Goal: Book appointment/travel/reservation

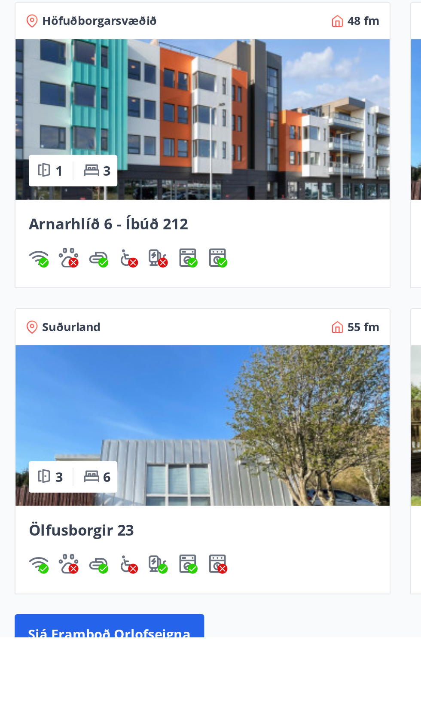
scroll to position [330, 0]
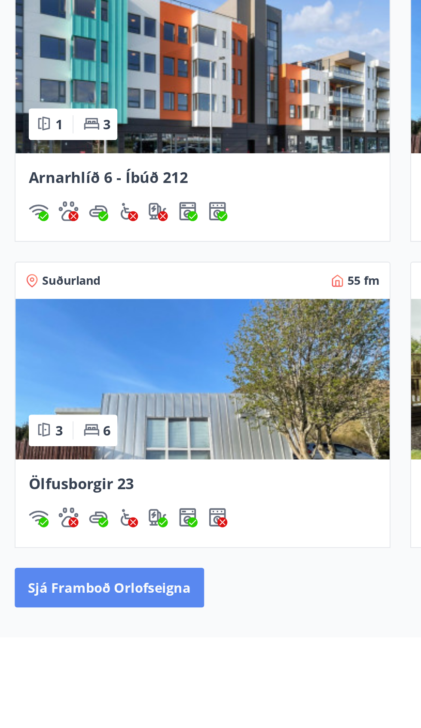
click at [74, 704] on button "Sjá framboð orlofseigna" at bounding box center [59, 702] width 98 height 21
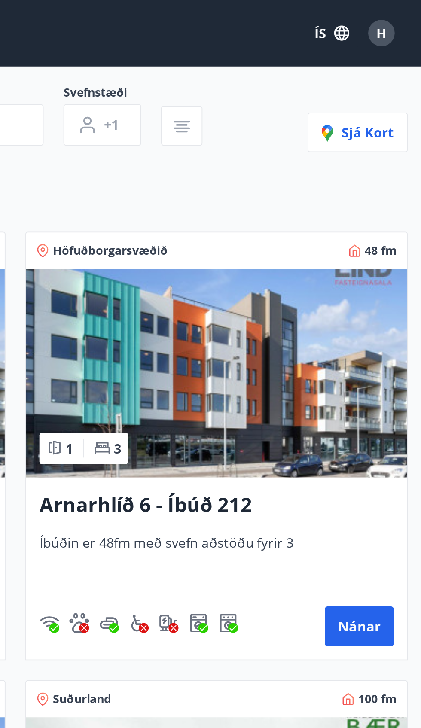
scroll to position [69, 0]
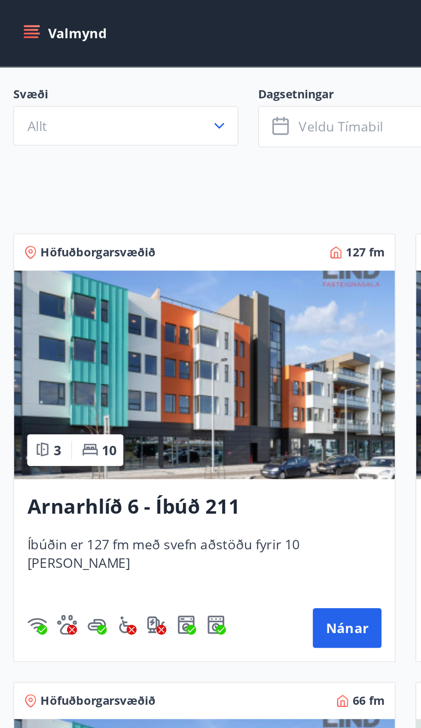
click at [148, 263] on h3 "Arnarhlíð 6 - Íbúð 211" at bounding box center [106, 263] width 184 height 15
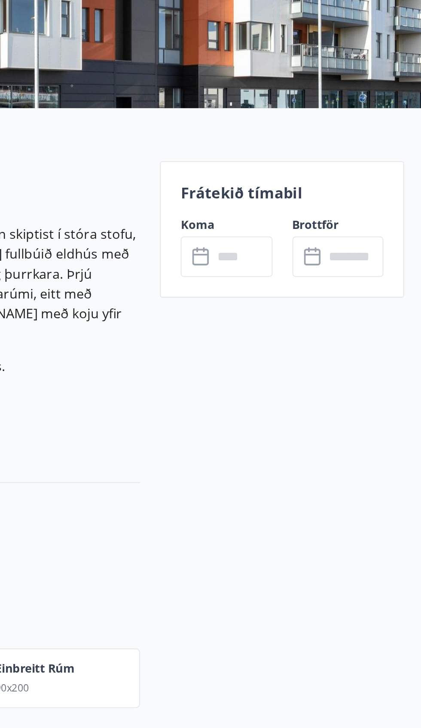
scroll to position [49, 0]
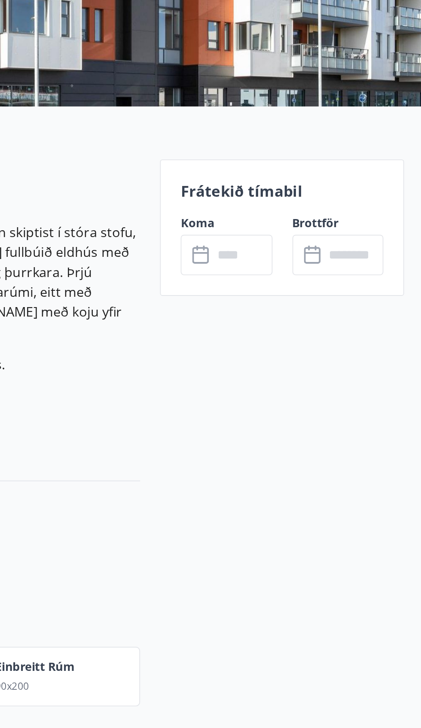
click at [383, 286] on input "text" at bounding box center [384, 286] width 31 height 21
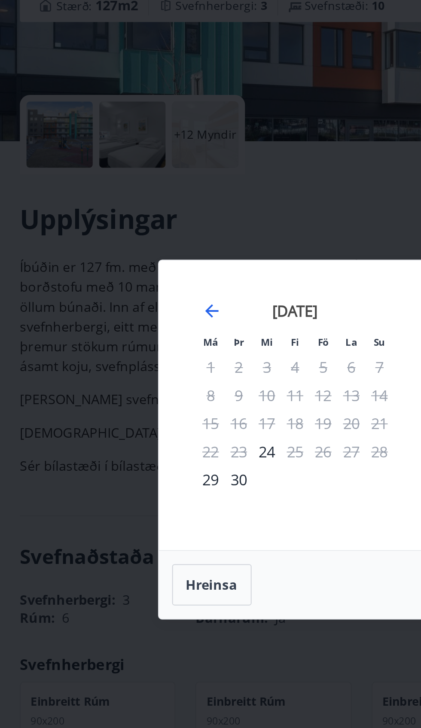
click at [143, 419] on div "Má Þr Mi Fi Fö La Su Má Þr Mi Fi Fö La Su [DATE] 1 2 3 4 5 6 7 8 9 10 11 12 13 …" at bounding box center [210, 346] width 257 height 150
click at [142, 369] on div "24" at bounding box center [138, 370] width 15 height 15
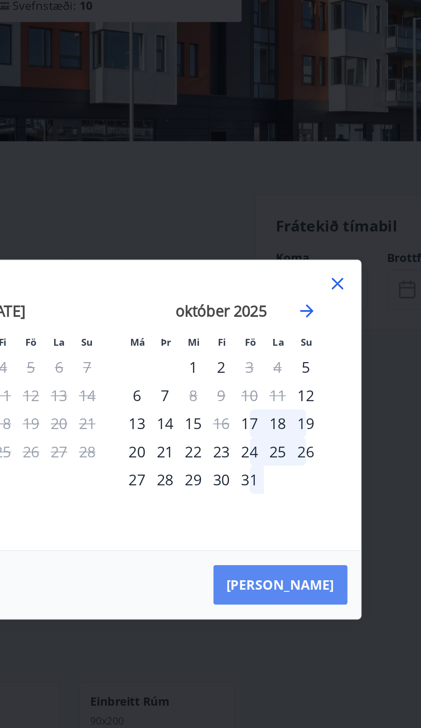
click at [317, 438] on button "[PERSON_NAME]" at bounding box center [298, 439] width 70 height 21
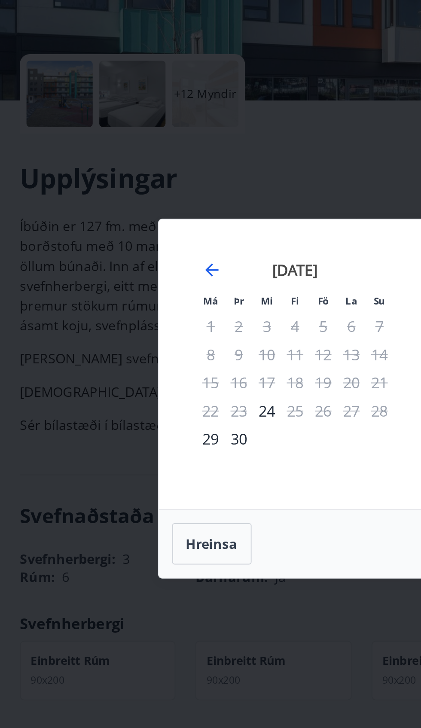
click at [148, 431] on div "[PERSON_NAME]" at bounding box center [210, 439] width 257 height 35
click at [148, 374] on div "25" at bounding box center [153, 370] width 15 height 15
click at [141, 385] on td "Calendar" at bounding box center [138, 385] width 15 height 15
click at [150, 370] on div "25" at bounding box center [153, 370] width 15 height 15
click at [141, 367] on div "24" at bounding box center [138, 370] width 15 height 15
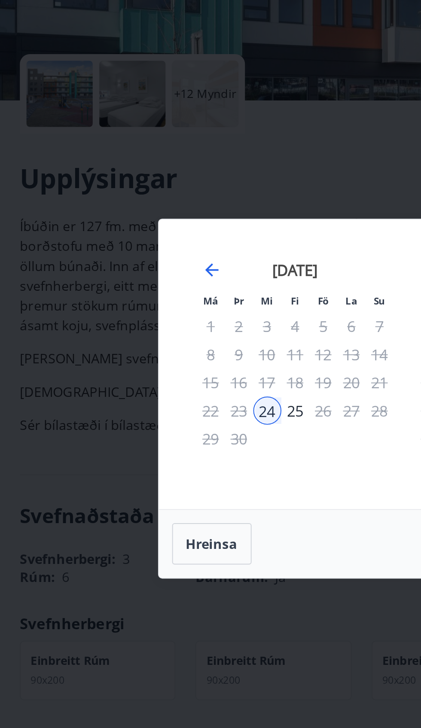
click at [140, 376] on div "24" at bounding box center [138, 370] width 15 height 15
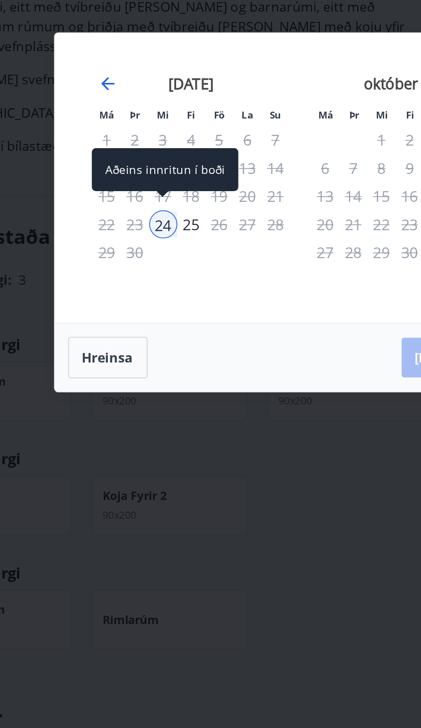
scroll to position [97, 0]
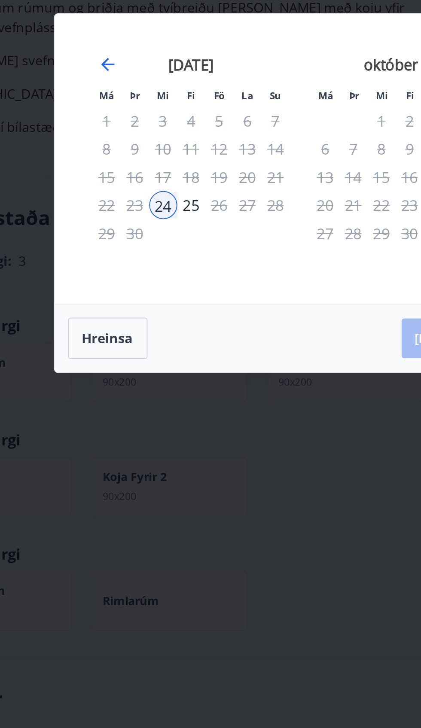
click at [144, 376] on div "24" at bounding box center [138, 370] width 15 height 15
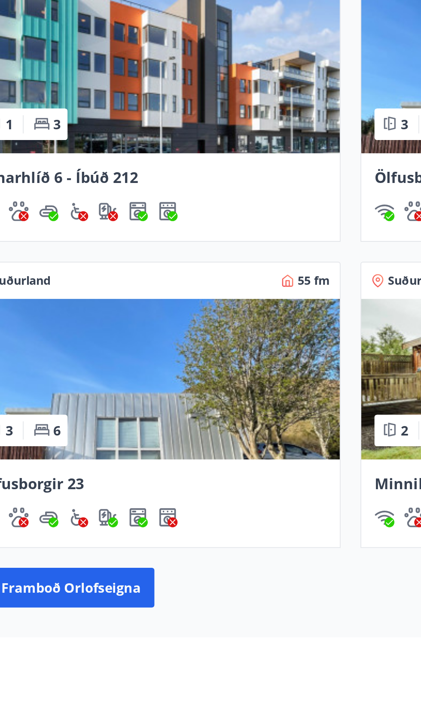
scroll to position [330, 0]
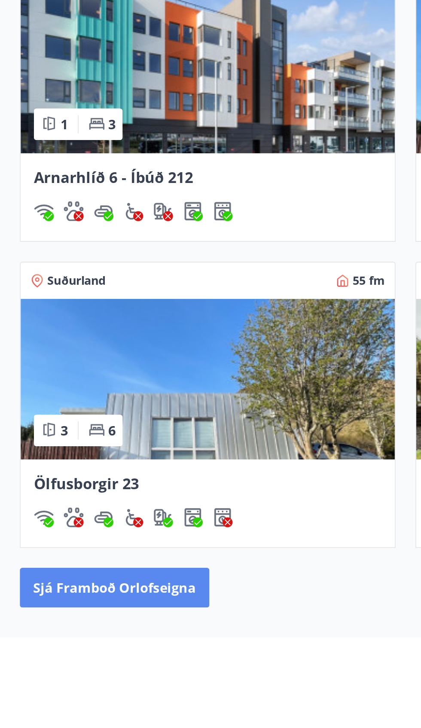
click at [81, 697] on button "Sjá framboð orlofseigna" at bounding box center [59, 702] width 98 height 21
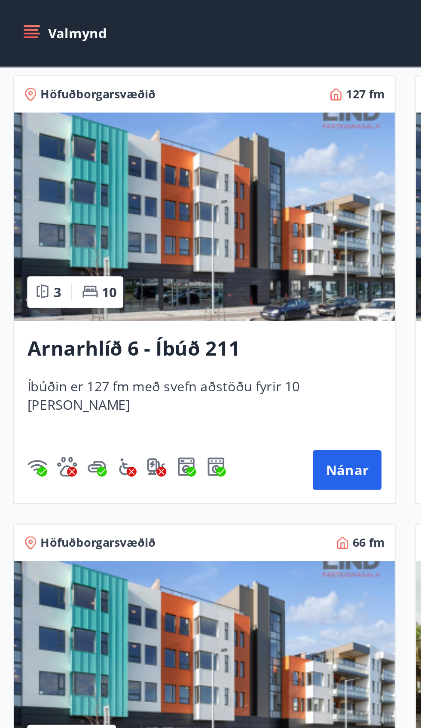
click at [140, 123] on img at bounding box center [106, 112] width 198 height 108
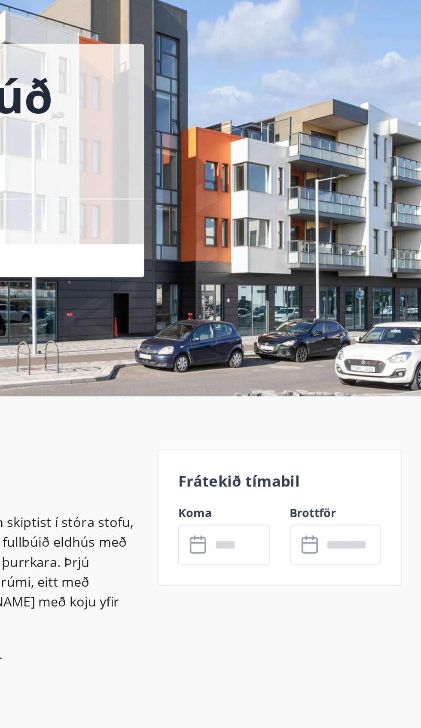
click at [314, 328] on input "text" at bounding box center [326, 334] width 31 height 21
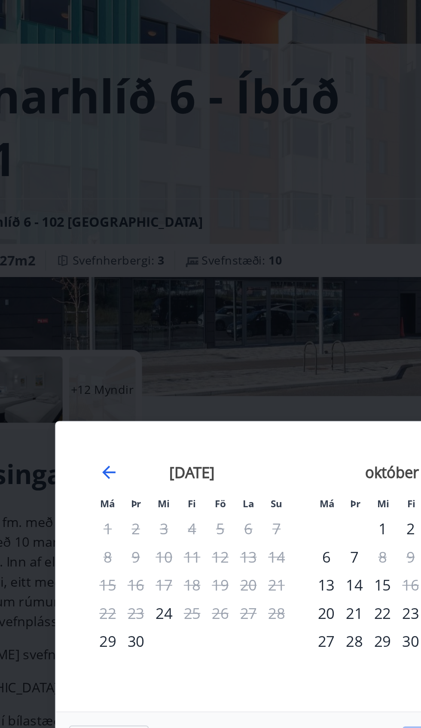
click at [139, 370] on div "24" at bounding box center [138, 370] width 15 height 15
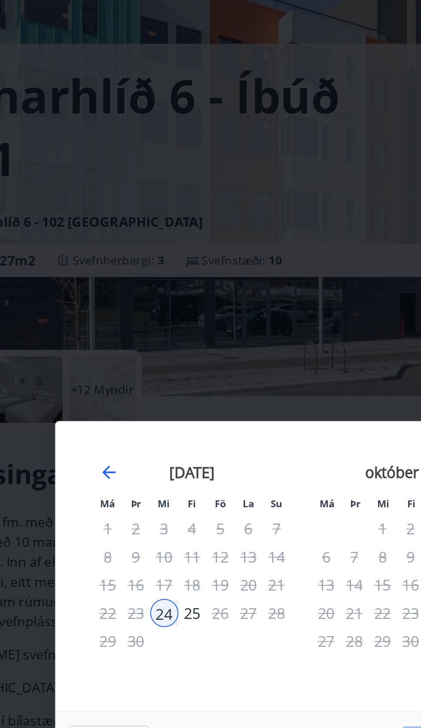
click at [155, 375] on div "25" at bounding box center [153, 370] width 15 height 15
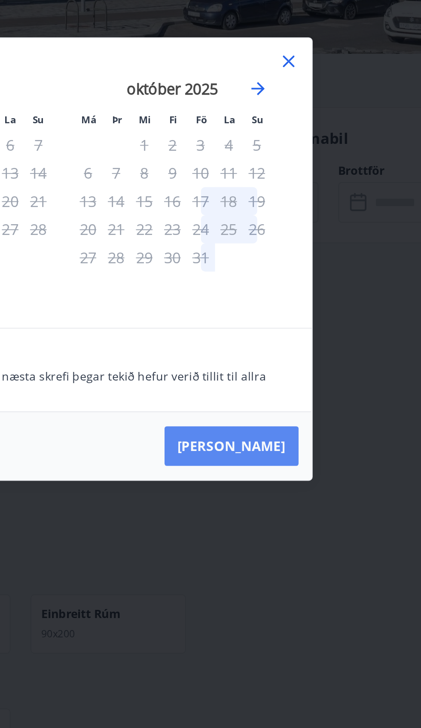
click at [313, 472] on button "[PERSON_NAME]" at bounding box center [298, 461] width 70 height 21
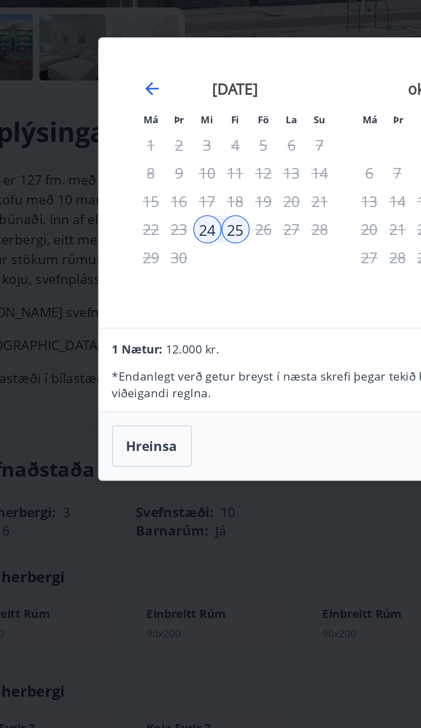
click at [128, 438] on p "* Endanlegt verð getur breyst í næsta skrefi þegar tekið hefur [PERSON_NAME] ti…" at bounding box center [210, 429] width 242 height 17
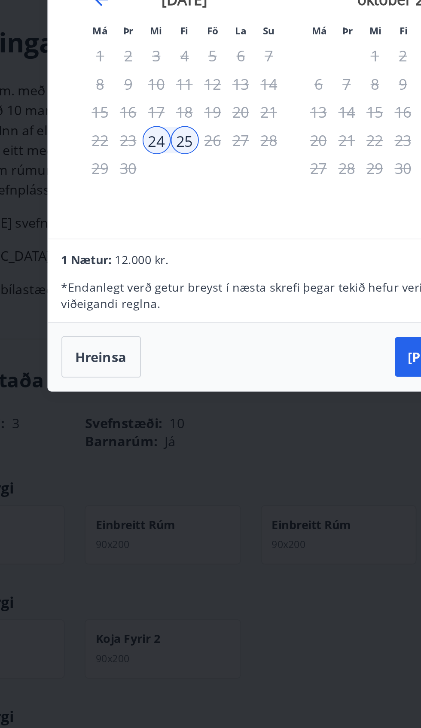
click at [195, 438] on p "* Endanlegt verð getur breyst í næsta skrefi þegar tekið hefur [PERSON_NAME] ti…" at bounding box center [210, 429] width 242 height 17
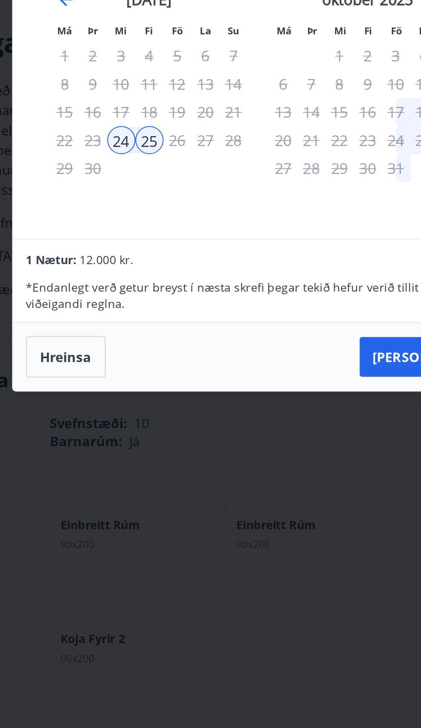
click at [203, 438] on p "* Endanlegt verð getur breyst í næsta skrefi þegar tekið hefur [PERSON_NAME] ti…" at bounding box center [210, 429] width 242 height 17
click at [194, 438] on p "* Endanlegt verð getur breyst í næsta skrefi þegar tekið hefur [PERSON_NAME] ti…" at bounding box center [210, 429] width 242 height 17
click at [119, 415] on span "12.000 kr." at bounding box center [131, 411] width 28 height 8
click at [112, 438] on p "* Endanlegt verð getur breyst í næsta skrefi þegar tekið hefur [PERSON_NAME] ti…" at bounding box center [210, 429] width 242 height 17
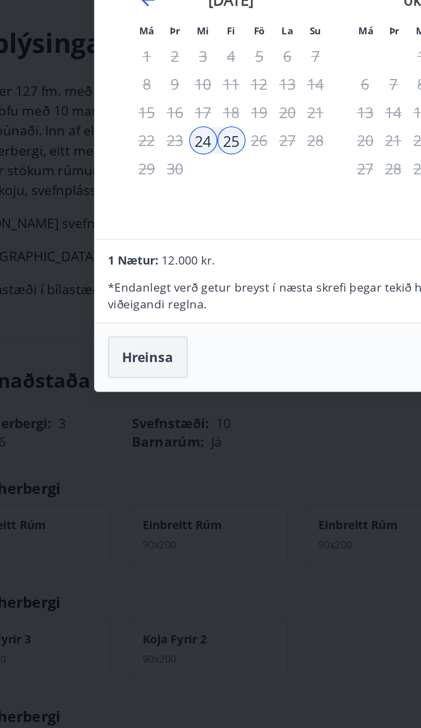
click at [113, 472] on button "Hreinsa" at bounding box center [109, 461] width 41 height 21
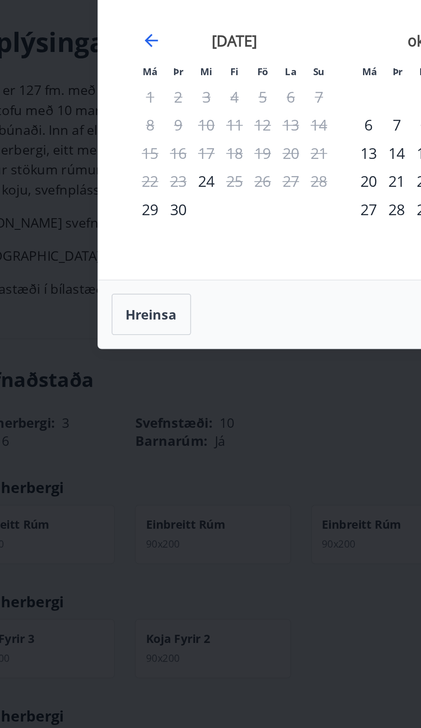
click at [137, 378] on div "24" at bounding box center [138, 370] width 15 height 15
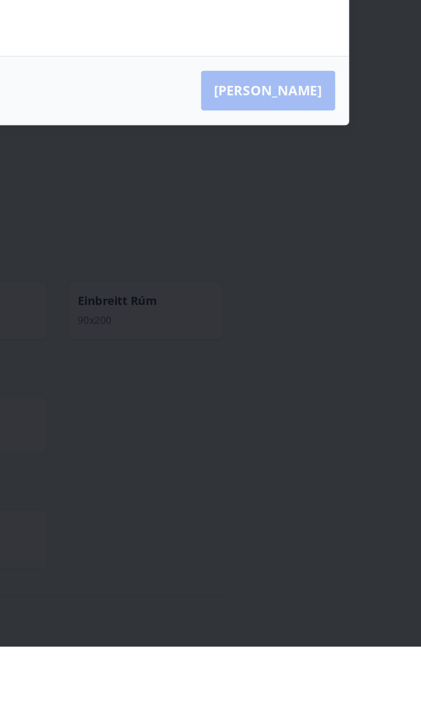
click at [319, 457] on div "[PERSON_NAME]" at bounding box center [210, 439] width 257 height 35
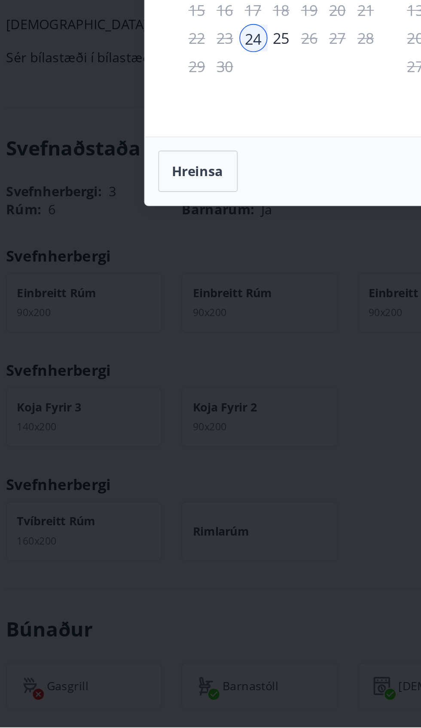
scroll to position [46, 0]
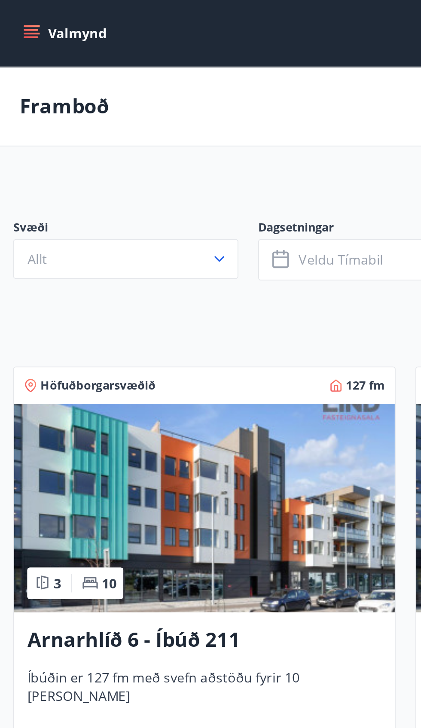
click at [146, 290] on img at bounding box center [106, 264] width 198 height 108
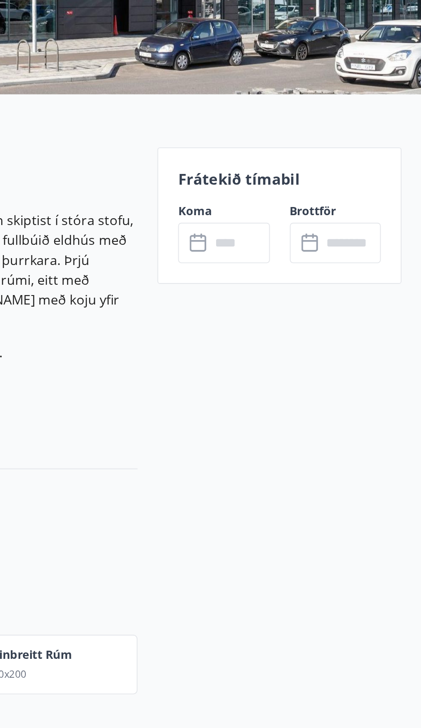
click at [357, 303] on p "Frátekið tímabil" at bounding box center [347, 301] width 105 height 11
click at [352, 298] on p "Frátekið tímabil" at bounding box center [347, 301] width 105 height 11
click at [327, 302] on p "Frátekið tímabil" at bounding box center [347, 301] width 105 height 11
click at [361, 331] on icon at bounding box center [361, 331] width 1 height 3
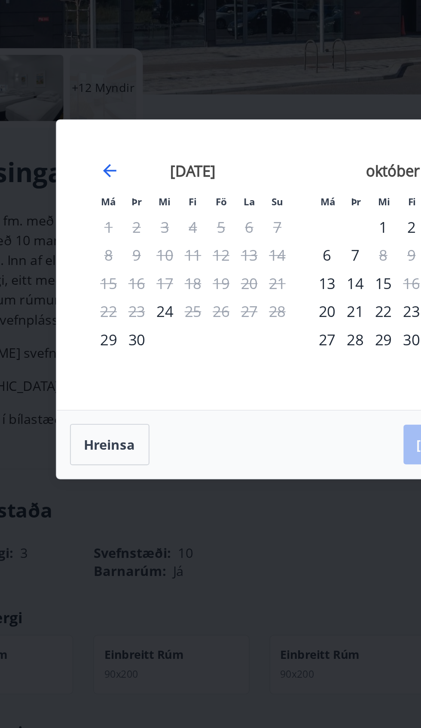
click at [140, 369] on div "24" at bounding box center [138, 370] width 15 height 15
click at [146, 371] on div "25" at bounding box center [153, 370] width 15 height 15
click at [141, 376] on div "24" at bounding box center [138, 370] width 15 height 15
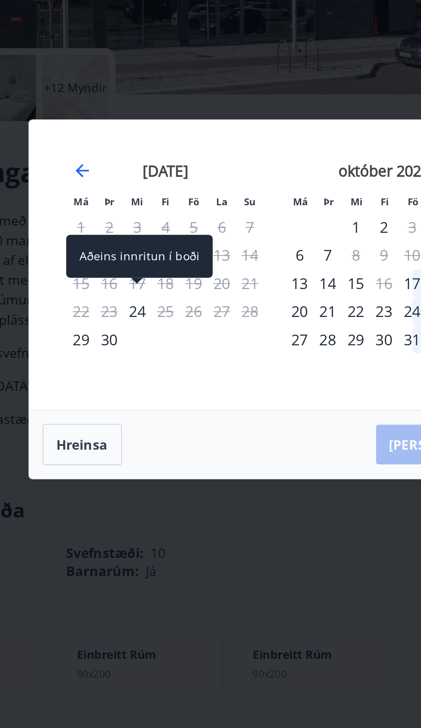
click at [141, 375] on div "24" at bounding box center [138, 370] width 15 height 15
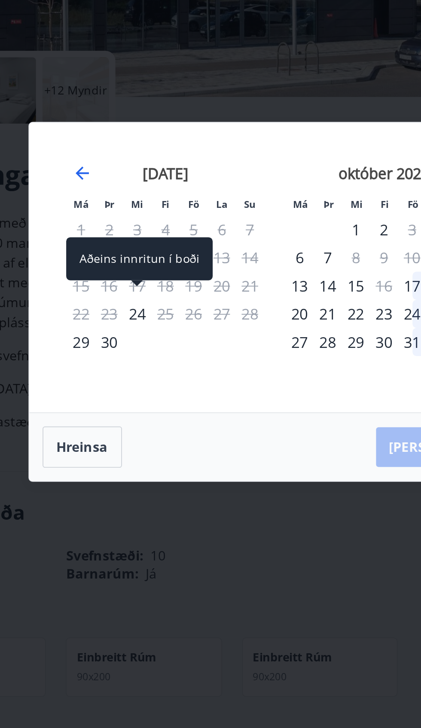
click at [159, 337] on div "Aðeins innritun í boði" at bounding box center [140, 341] width 76 height 22
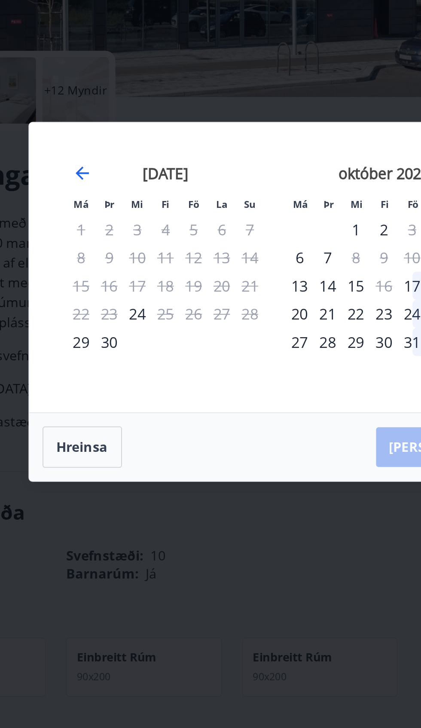
click at [140, 367] on div "24" at bounding box center [138, 370] width 15 height 15
click at [140, 375] on div "24" at bounding box center [138, 370] width 15 height 15
click at [142, 373] on div "24" at bounding box center [138, 370] width 15 height 15
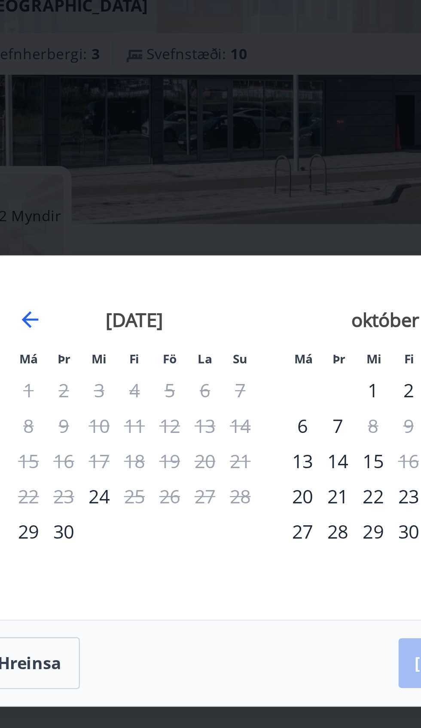
click at [141, 371] on div "24" at bounding box center [138, 370] width 15 height 15
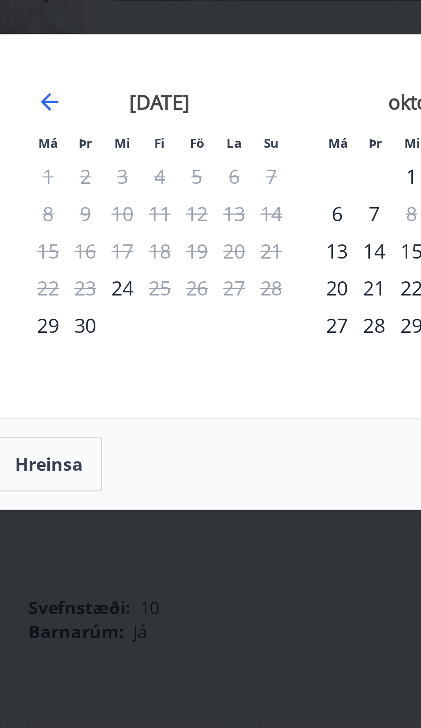
click at [137, 378] on div "24" at bounding box center [138, 370] width 15 height 15
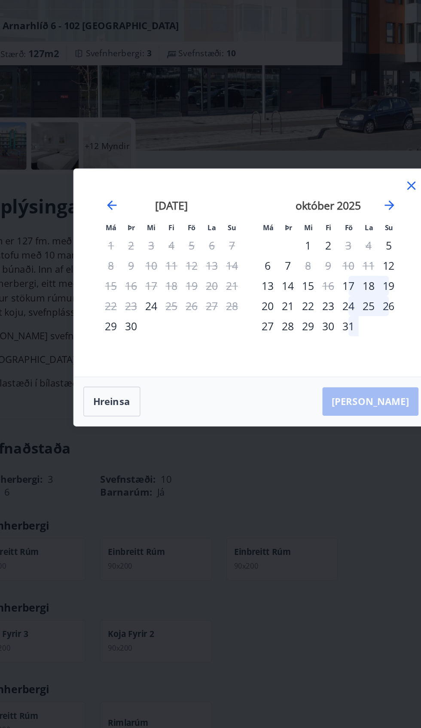
click at [103, 392] on div "29" at bounding box center [109, 385] width 15 height 15
click at [322, 288] on icon at bounding box center [327, 283] width 10 height 10
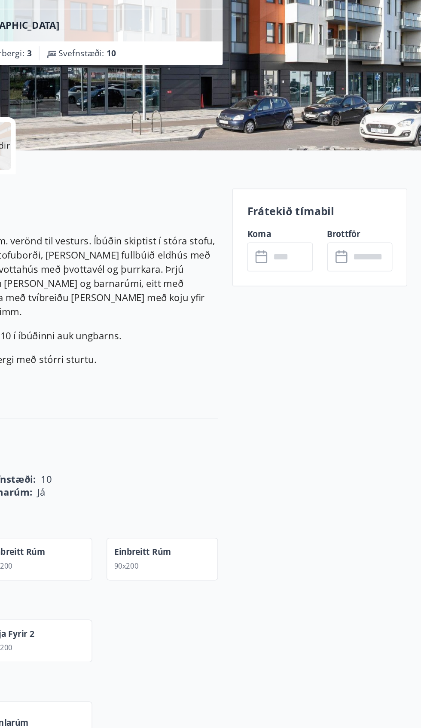
click at [319, 341] on input "text" at bounding box center [326, 334] width 31 height 21
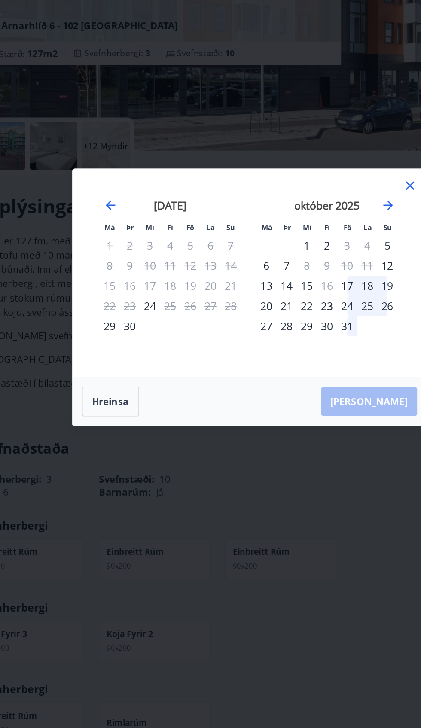
click at [107, 392] on div "29" at bounding box center [109, 385] width 15 height 15
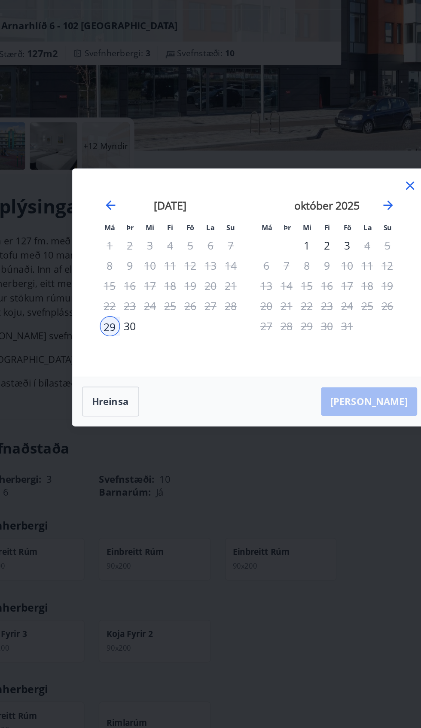
click at [110, 392] on div "29" at bounding box center [109, 385] width 15 height 15
click at [110, 450] on button "Hreinsa" at bounding box center [109, 439] width 41 height 21
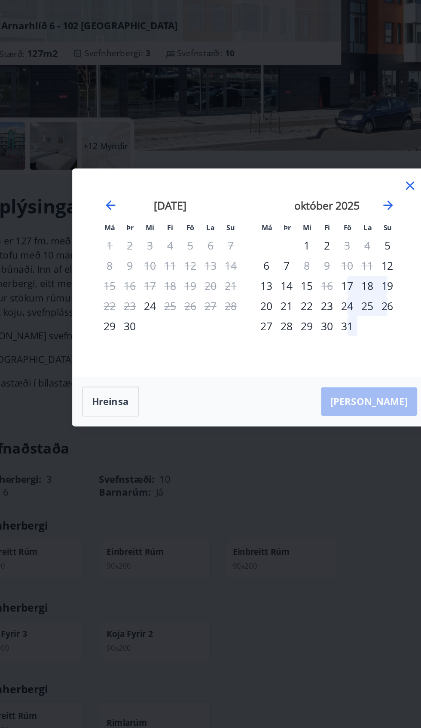
click at [137, 378] on div "24" at bounding box center [138, 370] width 15 height 15
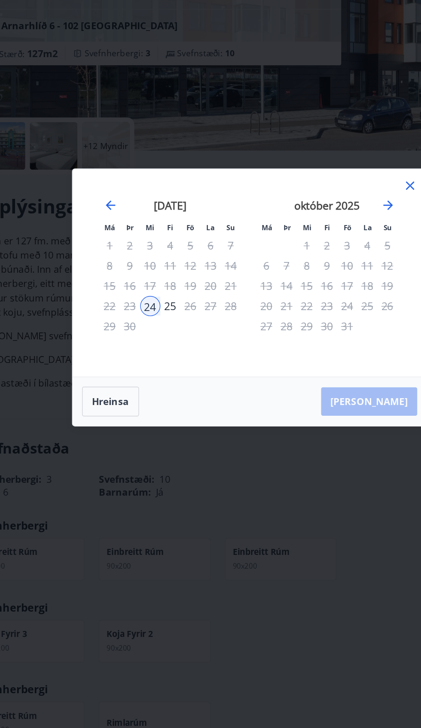
click at [150, 378] on div "25" at bounding box center [153, 370] width 15 height 15
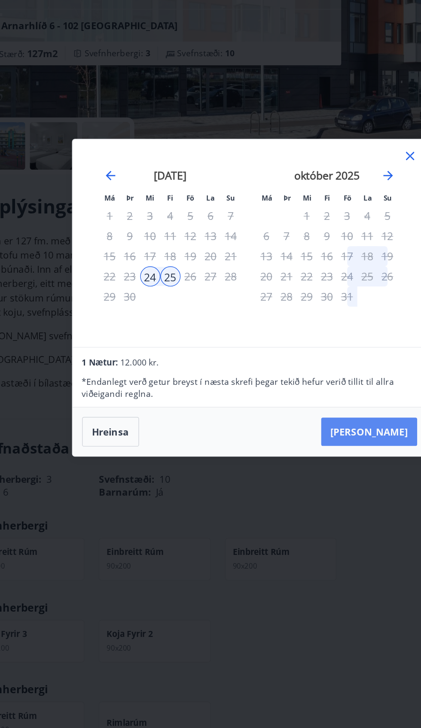
click at [315, 472] on button "[PERSON_NAME]" at bounding box center [298, 461] width 70 height 21
click at [317, 472] on button "[PERSON_NAME]" at bounding box center [298, 461] width 70 height 21
click at [312, 281] on icon "Move forward to switch to the next month." at bounding box center [311, 276] width 10 height 10
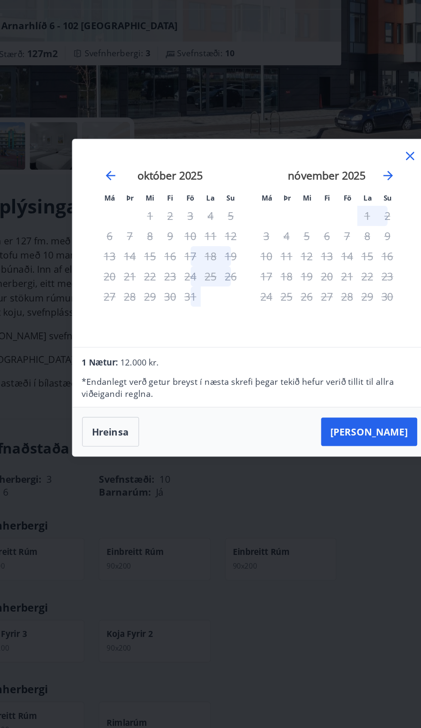
click at [336, 308] on div "Má Þr Mi Fi Fö La Su Má Þr Mi Fi Fö La Su [DATE] 1 2 3 4 5 6 7 8 9 10 11 12 13 …" at bounding box center [210, 325] width 257 height 150
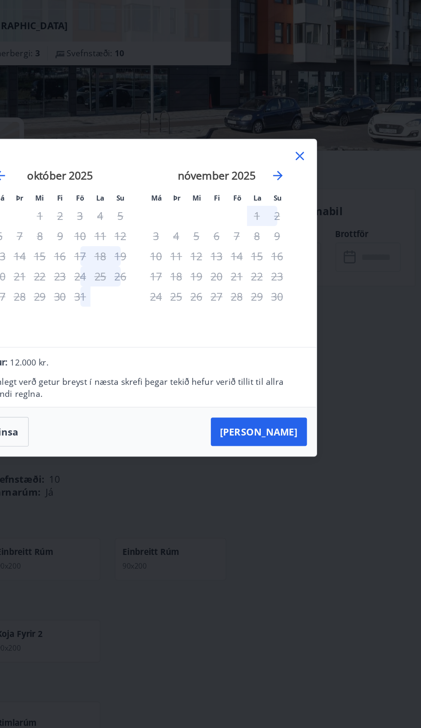
click at [329, 267] on icon at bounding box center [327, 262] width 10 height 10
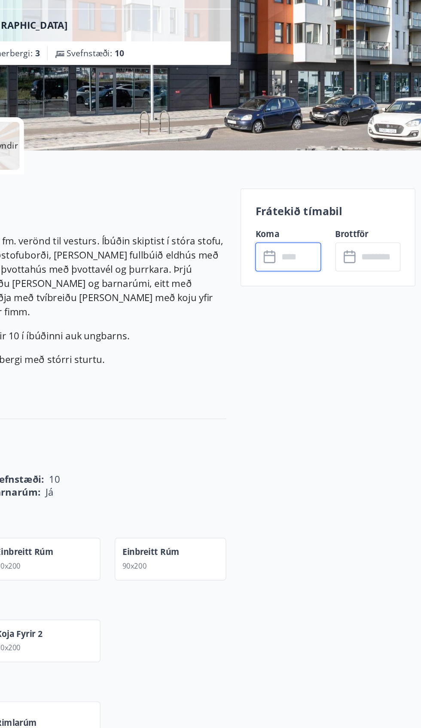
click at [332, 340] on input "text" at bounding box center [326, 334] width 31 height 21
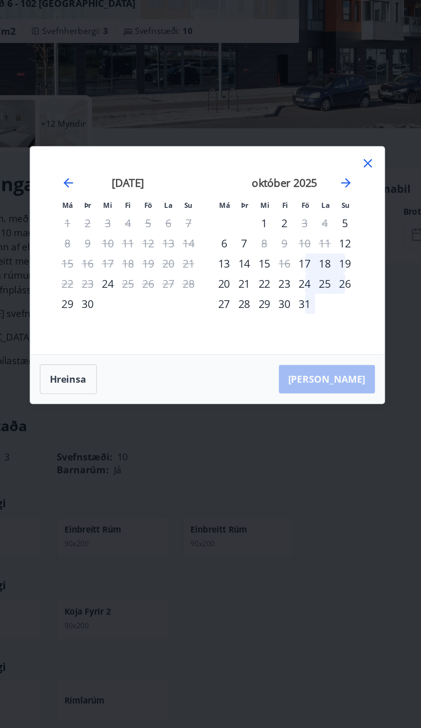
click at [141, 378] on div "24" at bounding box center [138, 370] width 15 height 15
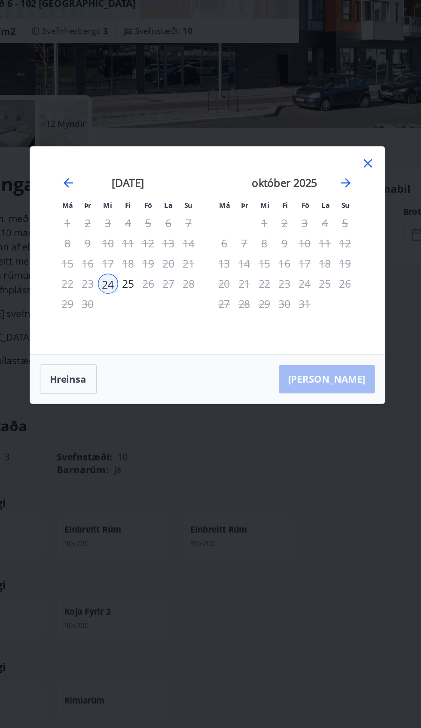
click at [138, 378] on div "24" at bounding box center [138, 370] width 15 height 15
click at [142, 378] on div "24" at bounding box center [138, 370] width 15 height 15
click at [154, 378] on div "25" at bounding box center [153, 370] width 15 height 15
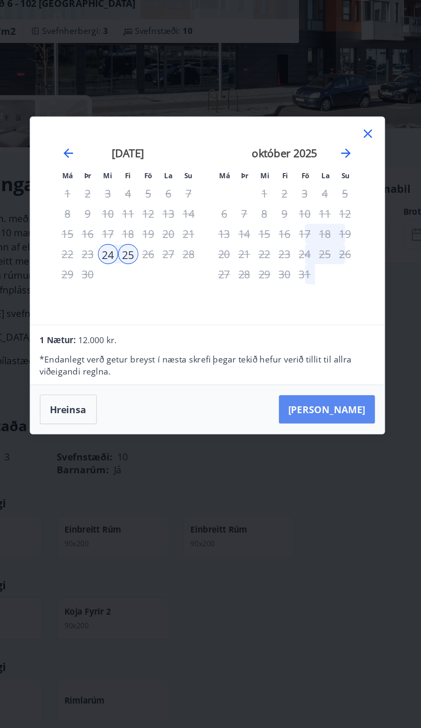
click at [316, 472] on button "[PERSON_NAME]" at bounding box center [298, 461] width 70 height 21
click at [312, 472] on button "[PERSON_NAME]" at bounding box center [298, 461] width 70 height 21
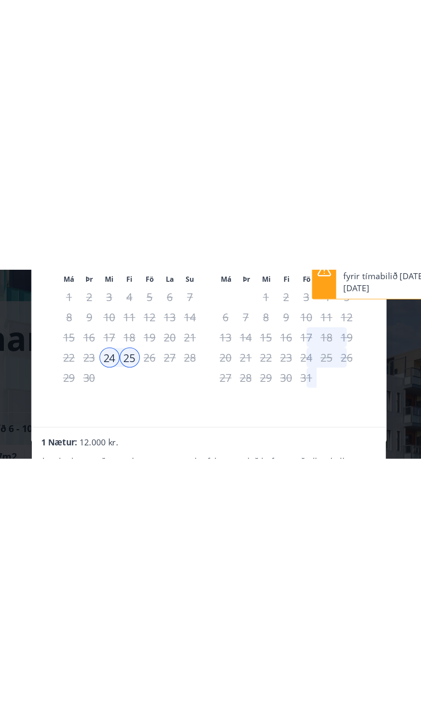
scroll to position [146, 0]
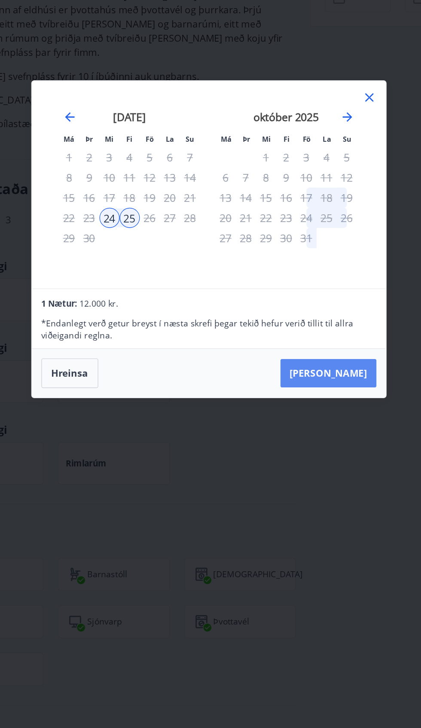
click at [315, 472] on button "[PERSON_NAME]" at bounding box center [298, 461] width 70 height 21
click at [119, 529] on div "Má Þr Mi Fi Fö La Su Má Þr Mi Fi Fö La Su [DATE] 1 2 3 4 5 6 7 8 9 10 11 12 13 …" at bounding box center [210, 364] width 421 height 728
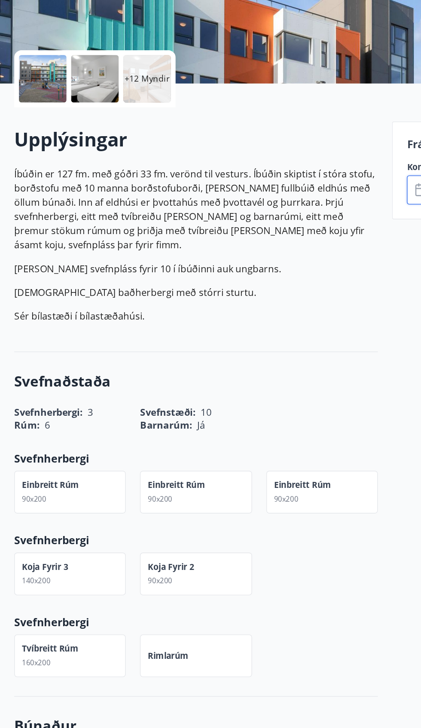
scroll to position [0, 0]
